Goal: Task Accomplishment & Management: Use online tool/utility

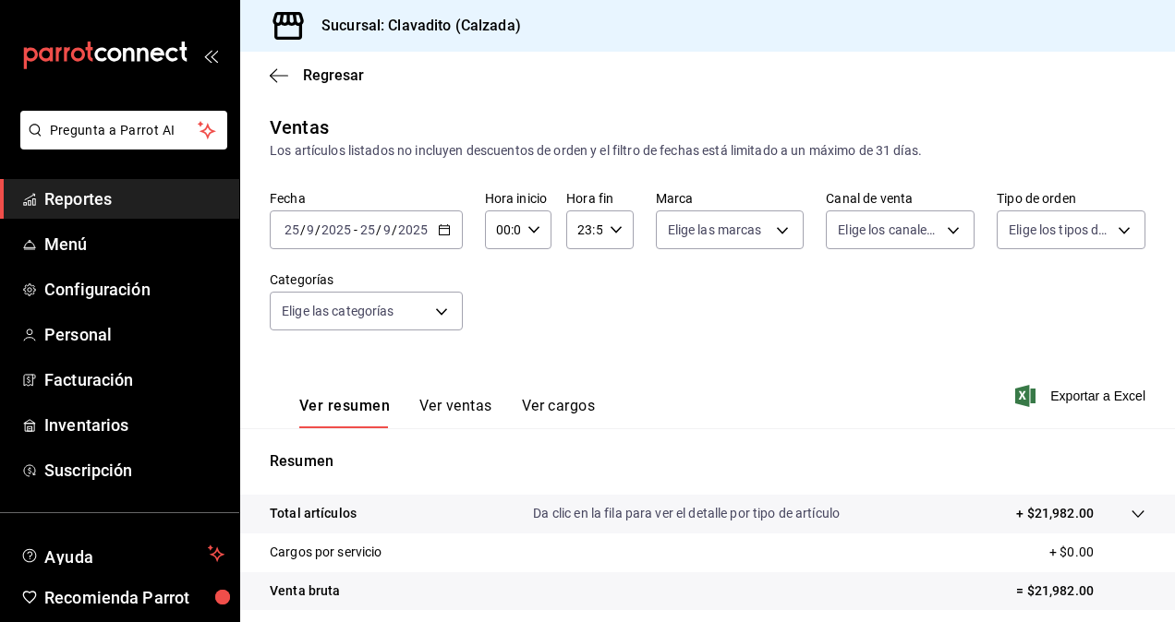
scroll to position [262, 0]
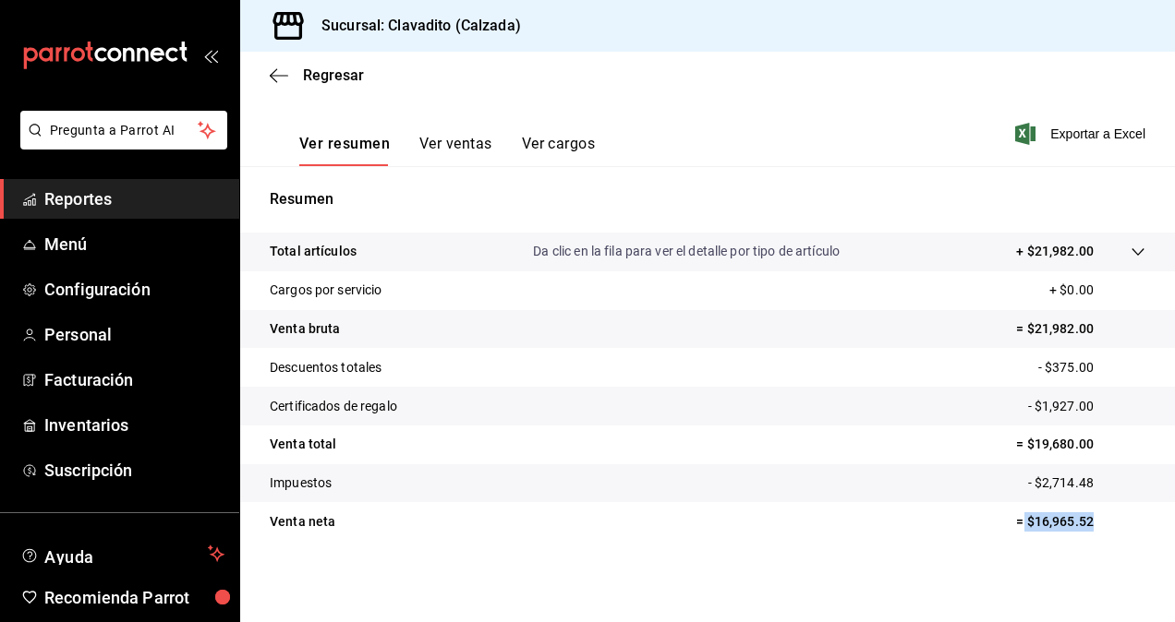
click at [80, 204] on span "Reportes" at bounding box center [134, 199] width 180 height 25
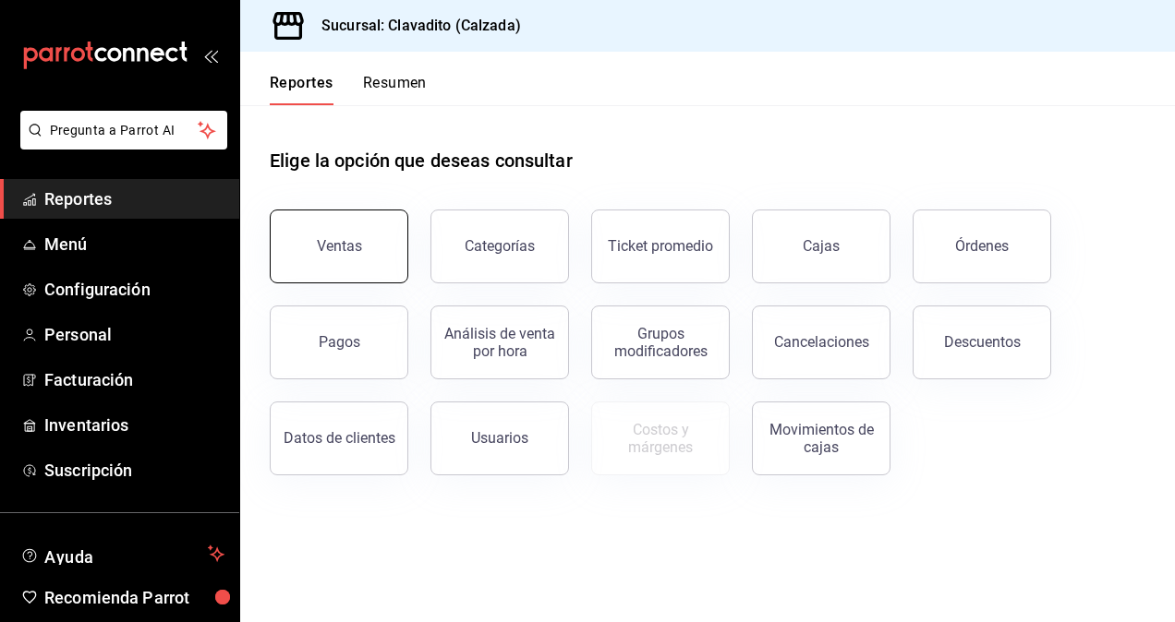
click at [305, 255] on button "Ventas" at bounding box center [339, 247] width 139 height 74
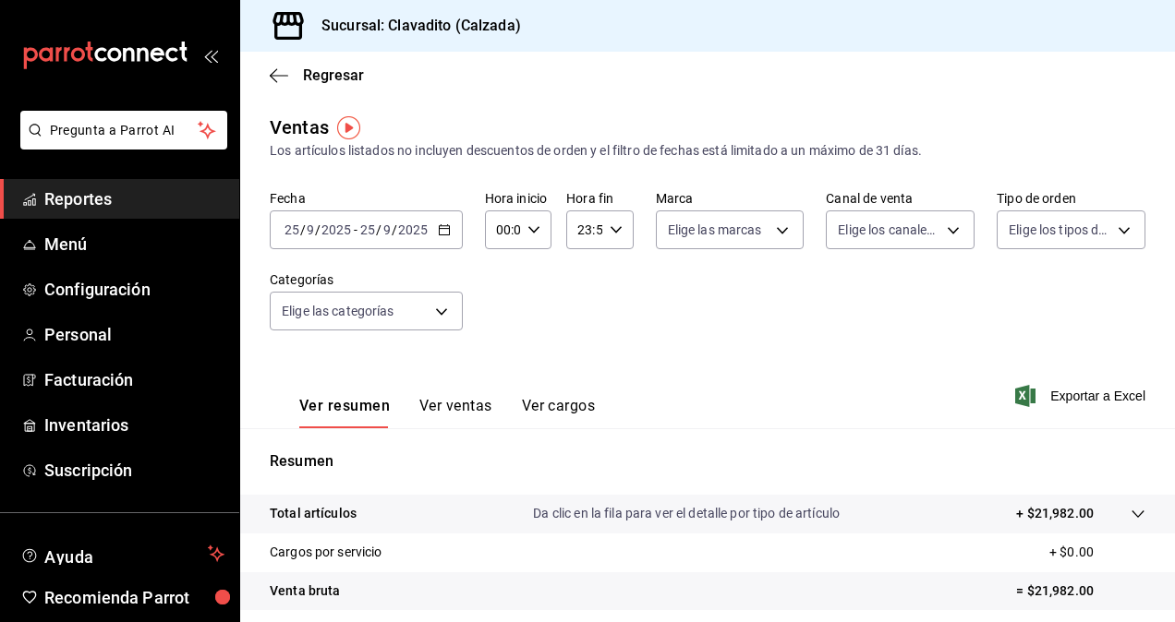
click at [462, 254] on div "Fecha [DATE] [DATE] - [DATE] [DATE] Hora inicio 00:00 Hora inicio Hora fin 23:5…" at bounding box center [708, 271] width 876 height 163
click at [440, 232] on icon "button" at bounding box center [444, 230] width 13 height 13
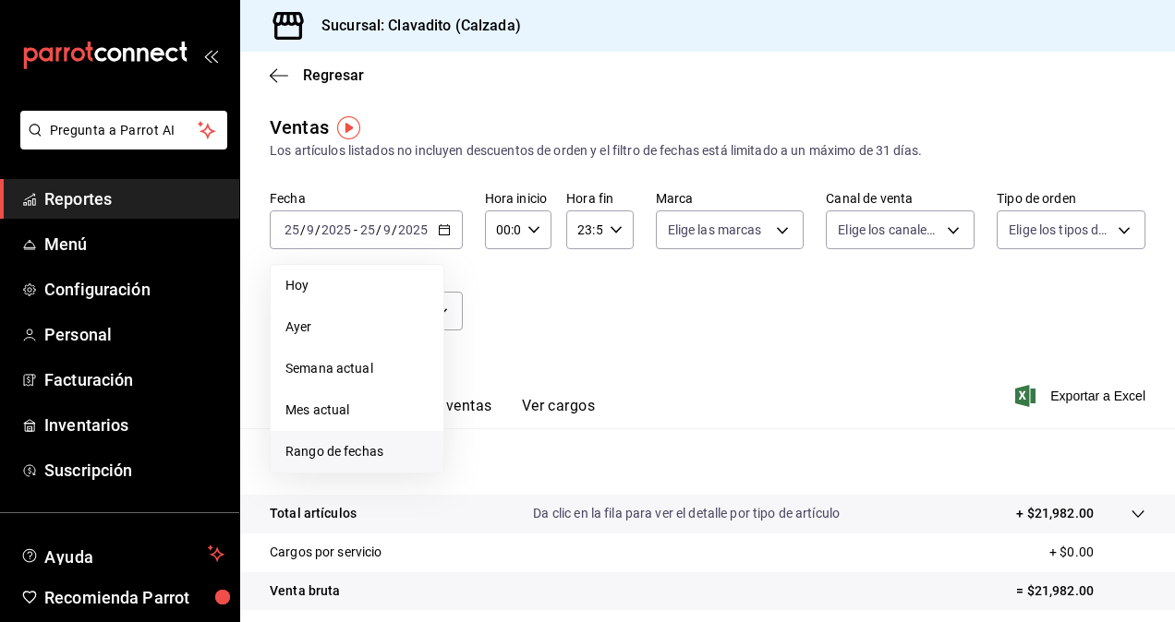
click at [299, 449] on span "Rango de fechas" at bounding box center [356, 451] width 143 height 19
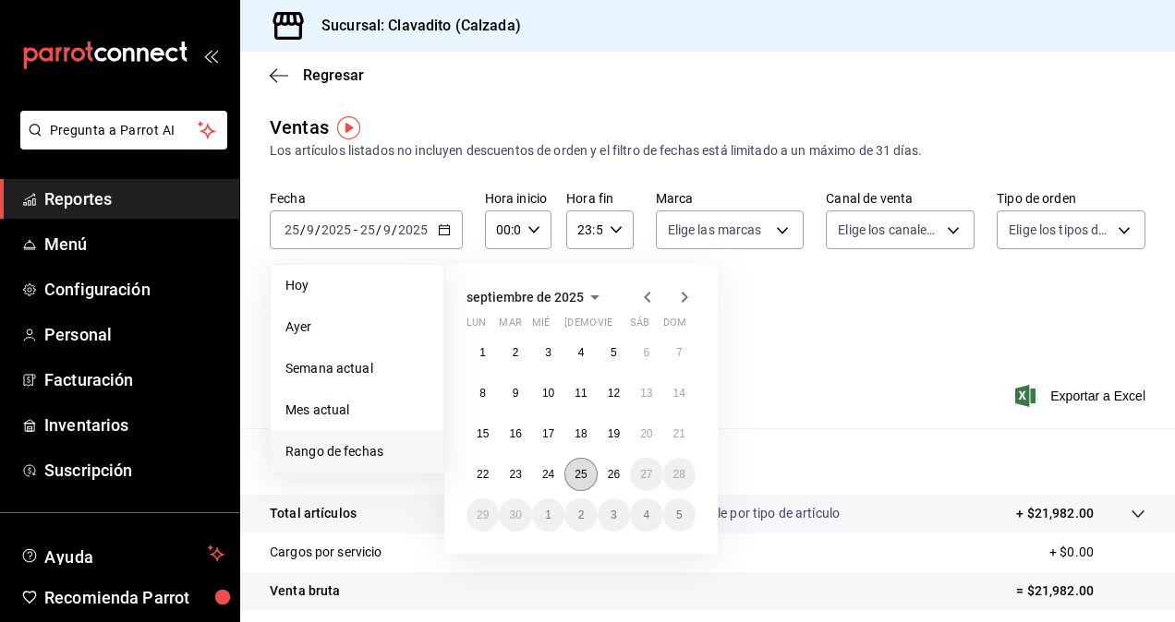
click at [586, 475] on abbr "25" at bounding box center [580, 474] width 12 height 13
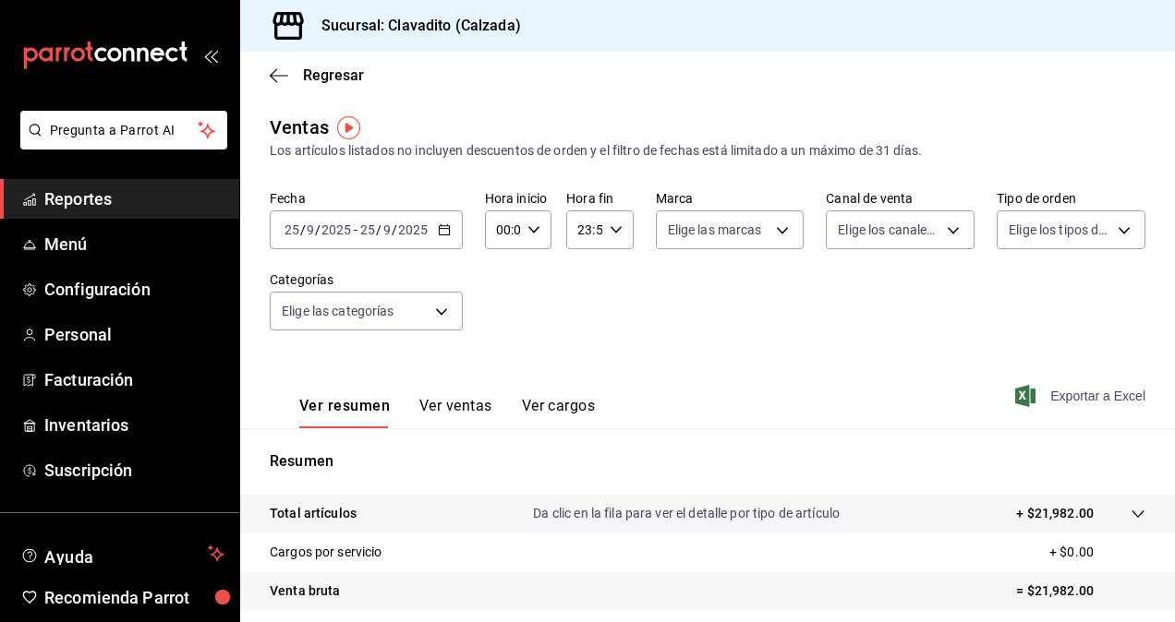
click at [1073, 392] on span "Exportar a Excel" at bounding box center [1082, 396] width 127 height 22
